Goal: Obtain resource: Obtain resource

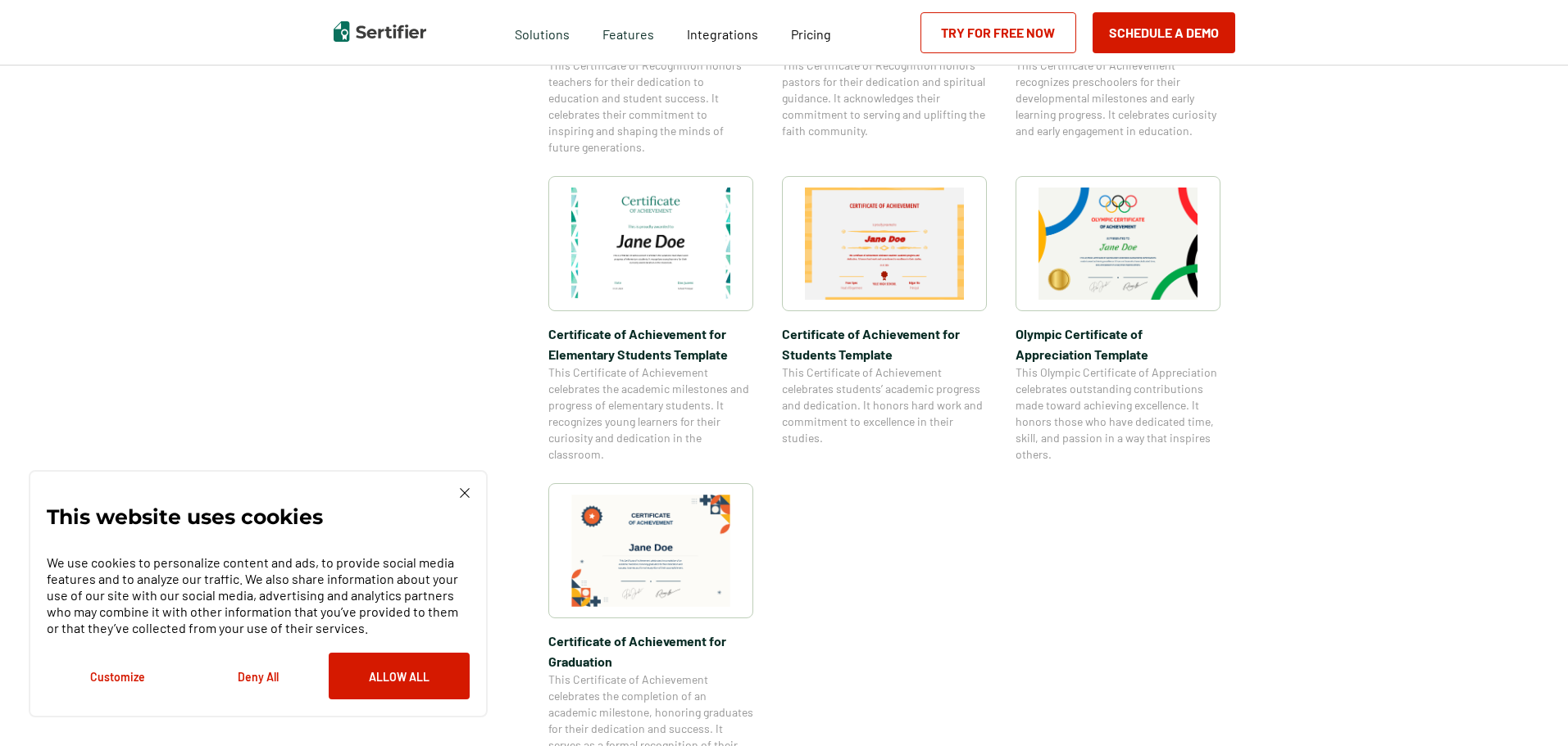
scroll to position [1392, 0]
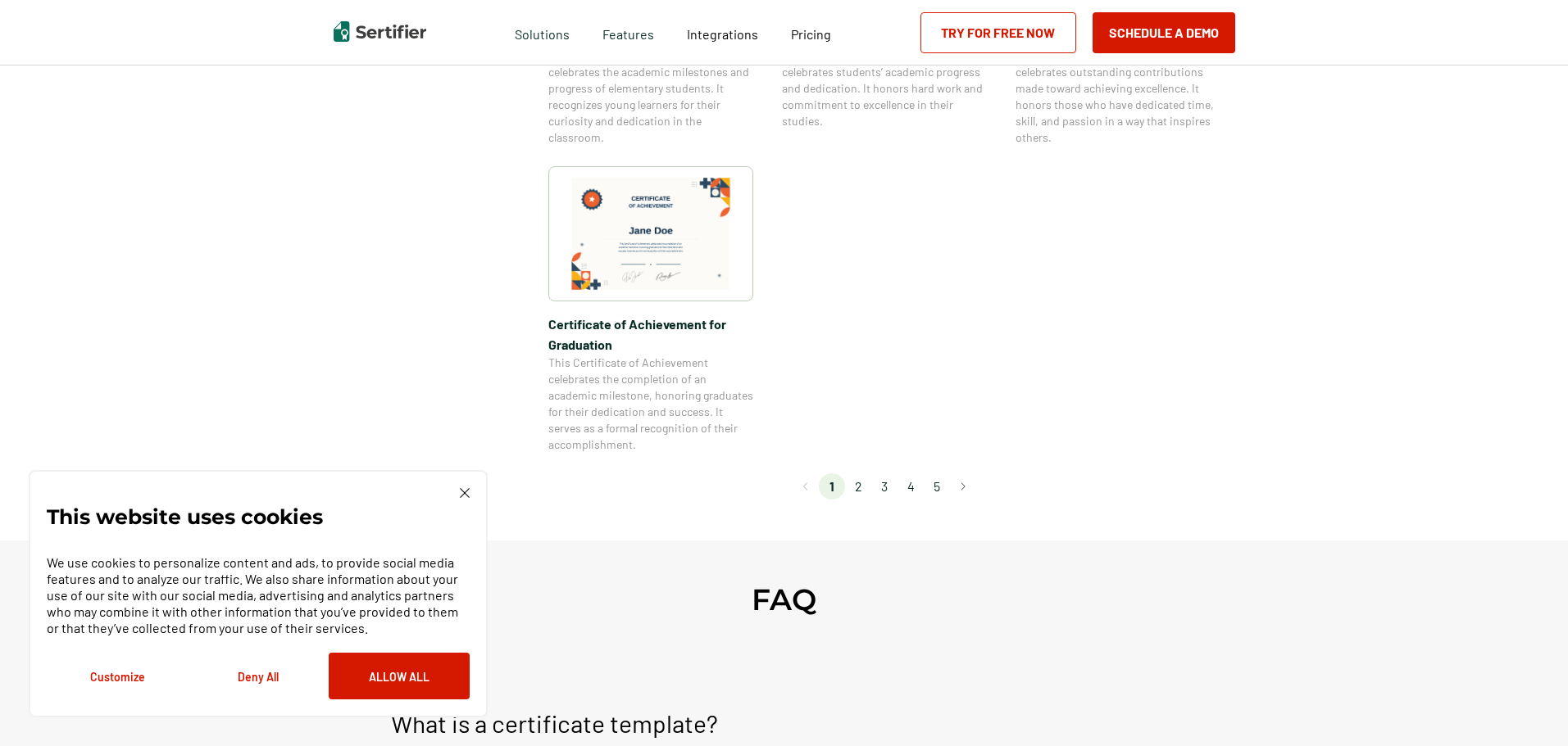
click at [863, 493] on li "2" at bounding box center [857, 486] width 27 height 27
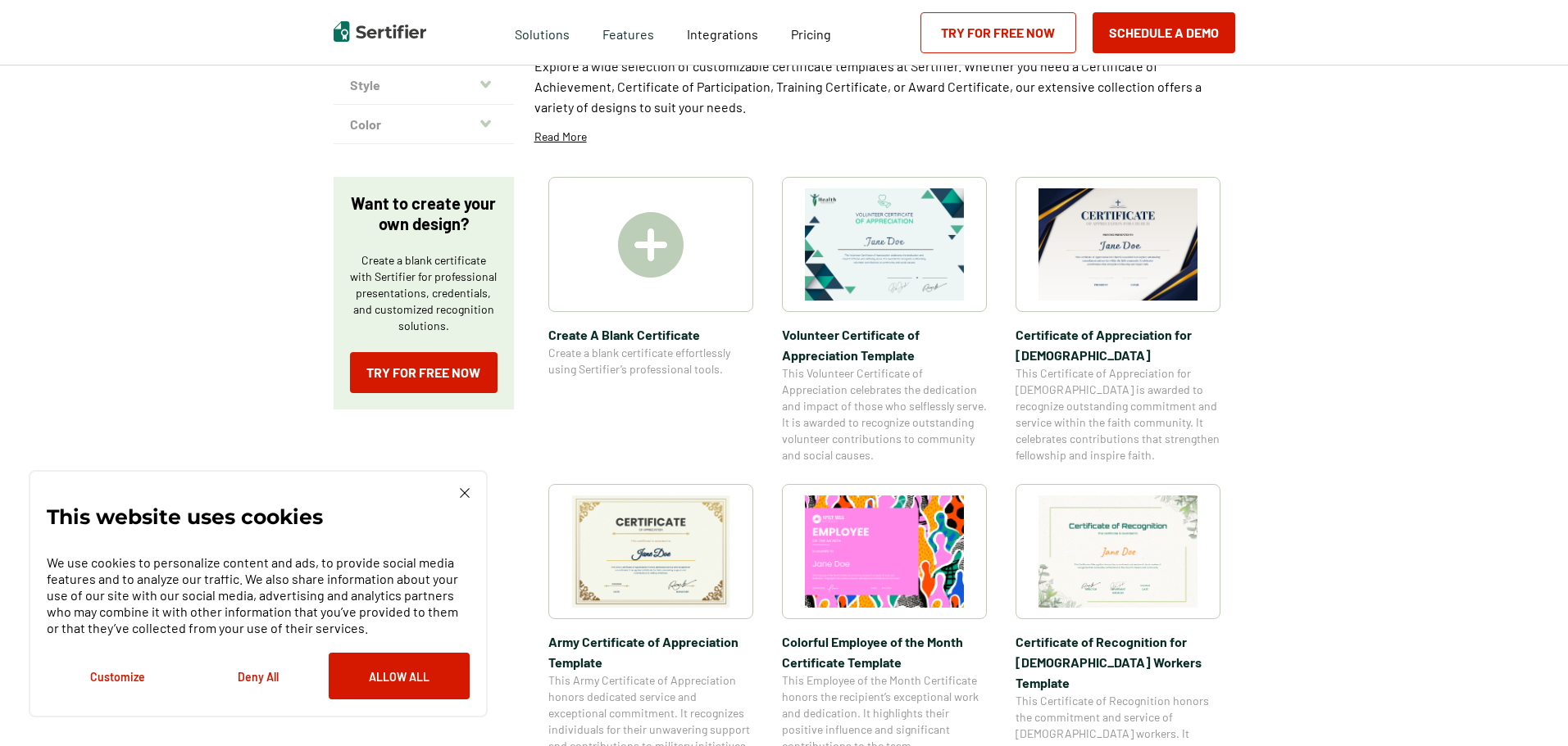
scroll to position [328, 0]
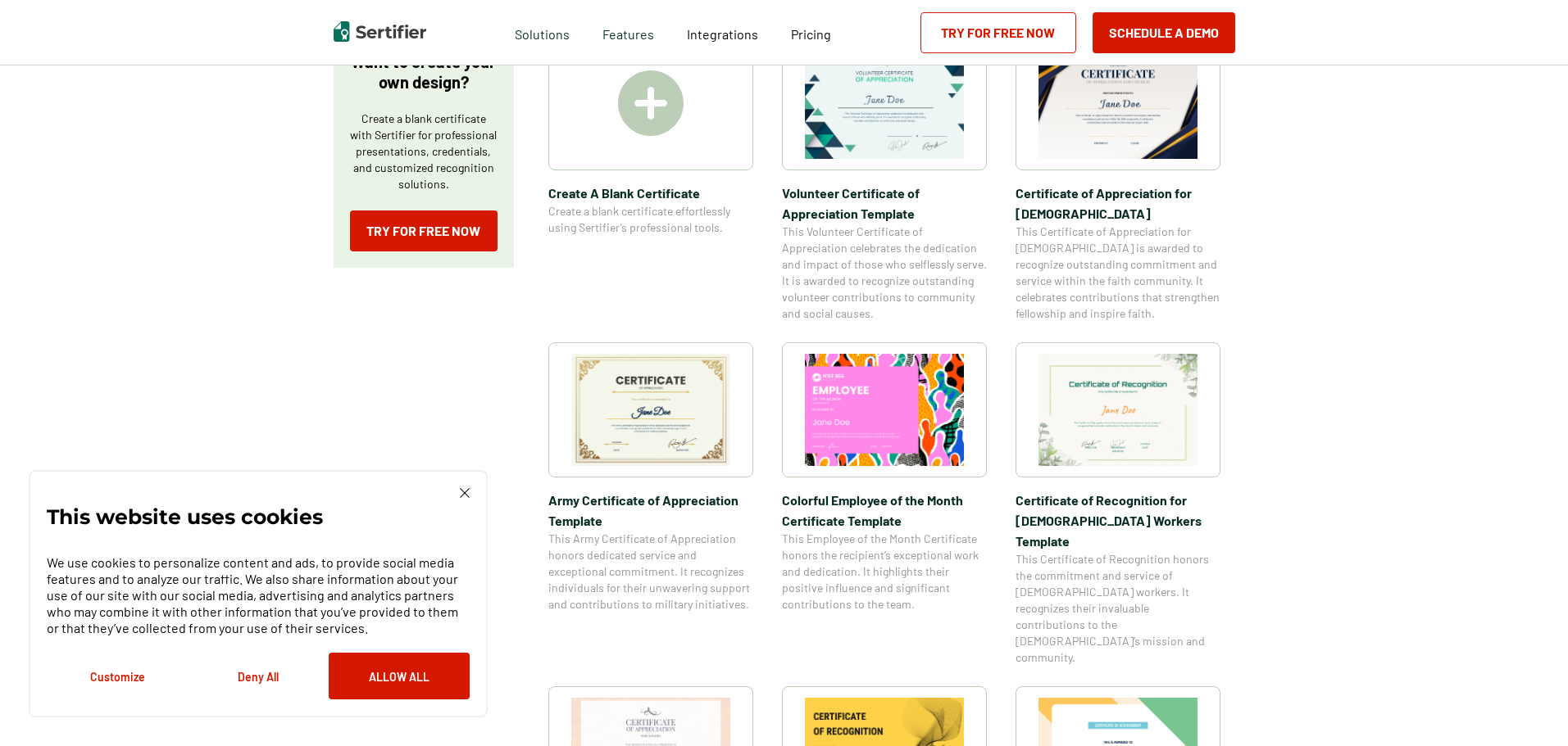
click at [692, 418] on img at bounding box center [650, 410] width 159 height 112
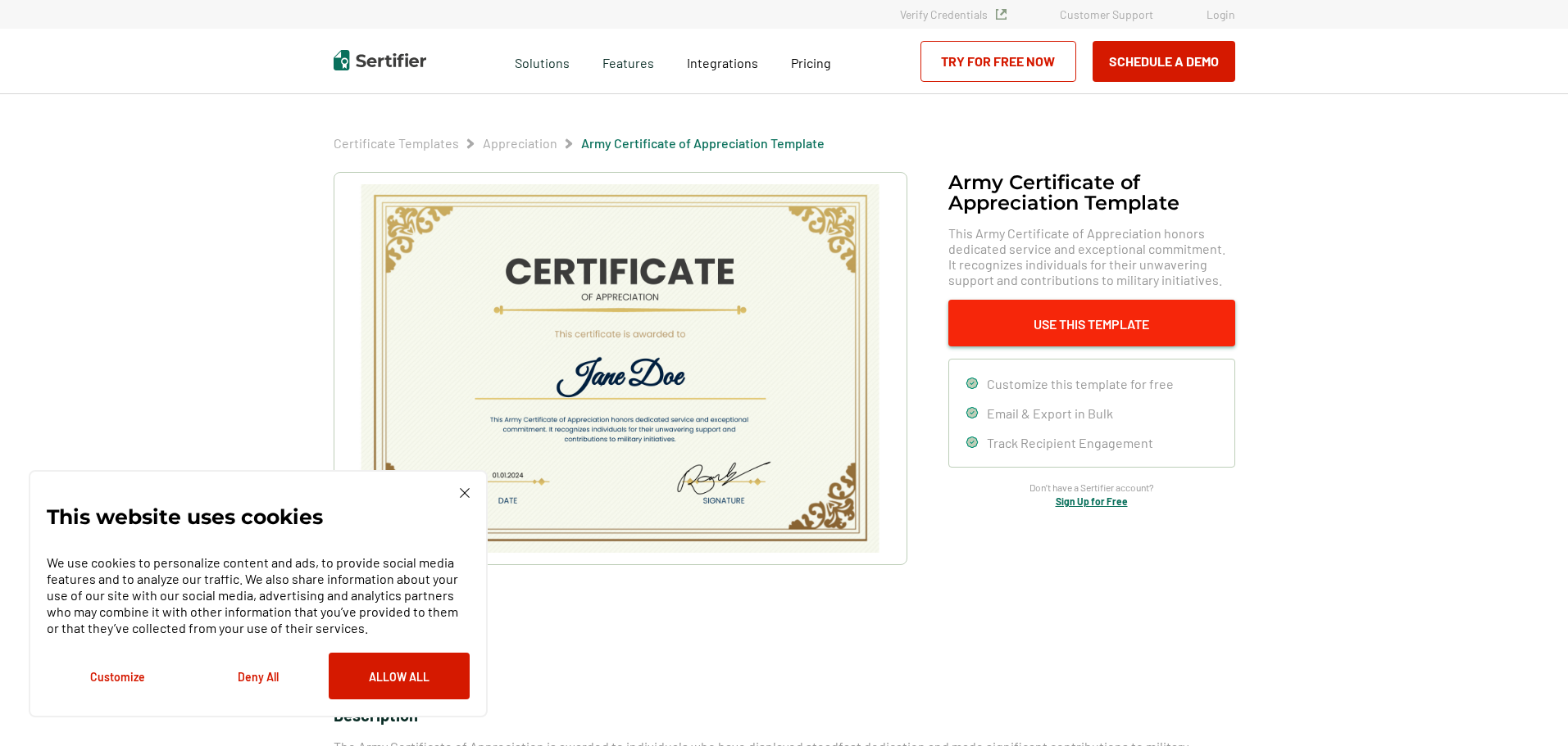
click at [1063, 328] on button "Use This Template" at bounding box center [1092, 323] width 286 height 47
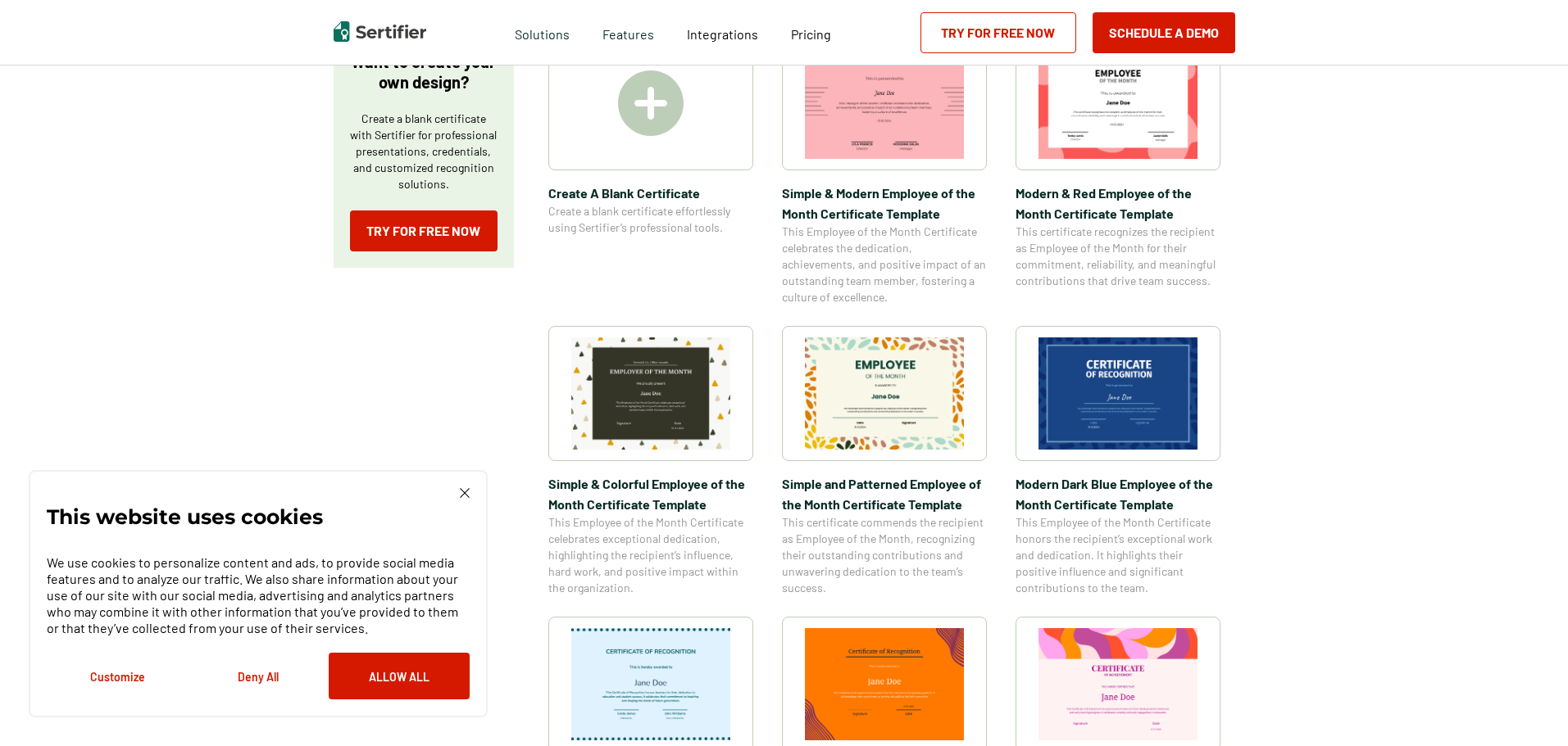
click at [454, 492] on div "This website uses cookies We use cookies to personalize content and ads, to pro…" at bounding box center [258, 594] width 423 height 211
